Goal: Obtain resource: Download file/media

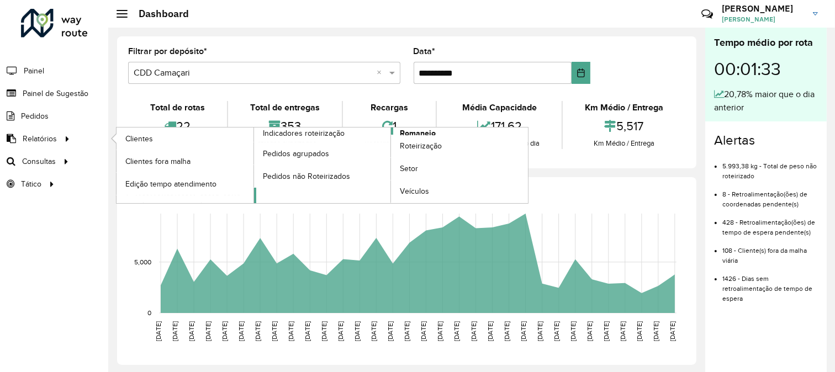
click at [422, 132] on span "Romaneio" at bounding box center [418, 134] width 36 height 12
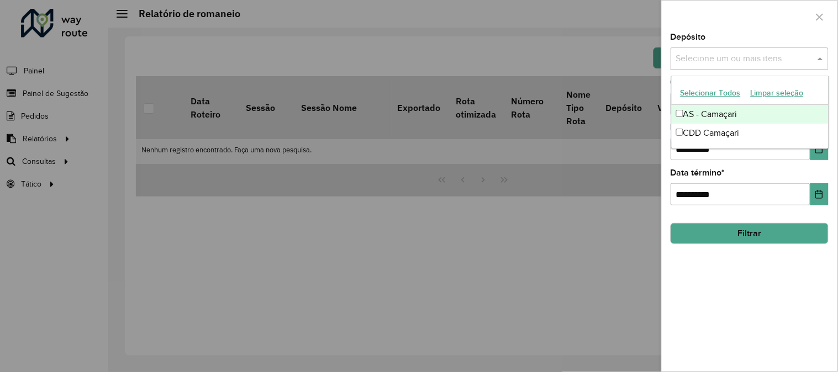
click at [763, 50] on div "Selecione um ou mais itens" at bounding box center [750, 59] width 158 height 22
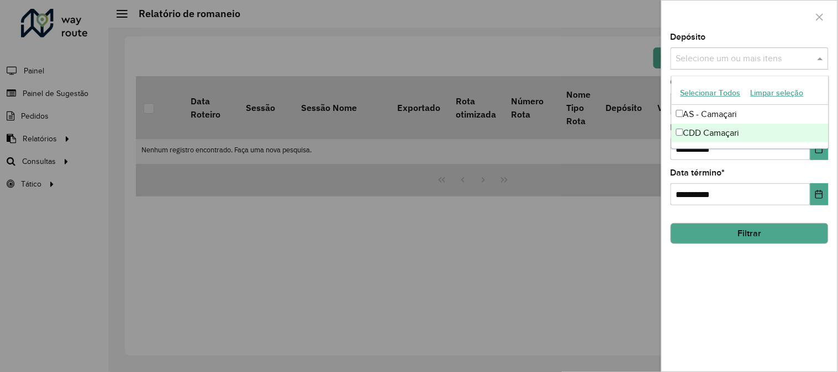
click at [717, 132] on div "CDD Camaçari" at bounding box center [750, 133] width 157 height 19
click at [822, 160] on button "Choose Date" at bounding box center [820, 149] width 18 height 22
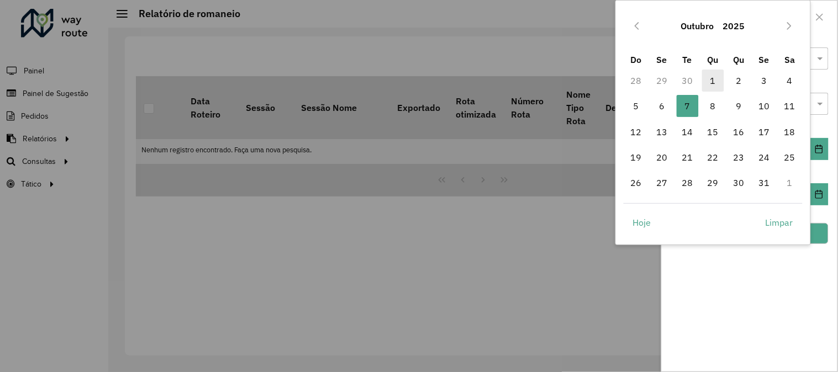
click at [713, 78] on span "1" at bounding box center [713, 81] width 22 height 22
type input "**********"
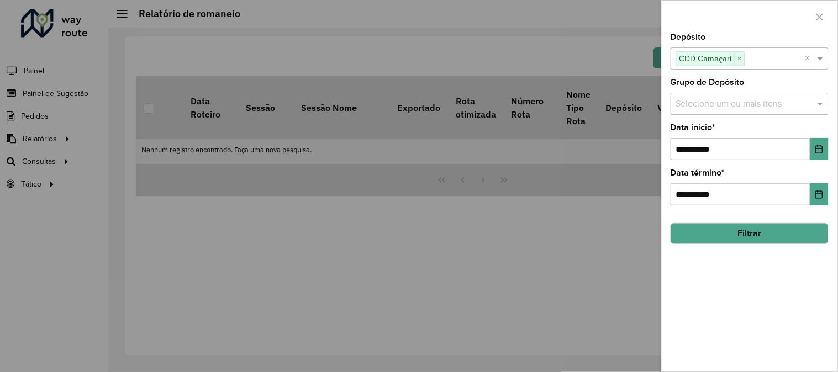
click at [807, 231] on button "Filtrar" at bounding box center [750, 233] width 158 height 21
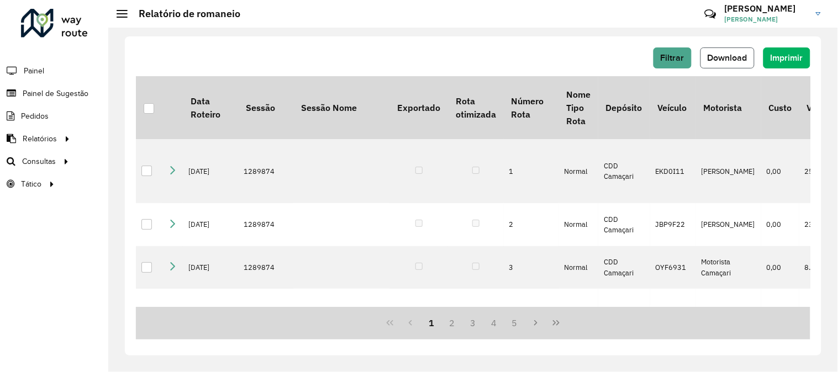
click at [738, 62] on span "Download" at bounding box center [728, 57] width 40 height 9
